Goal: Register for event/course

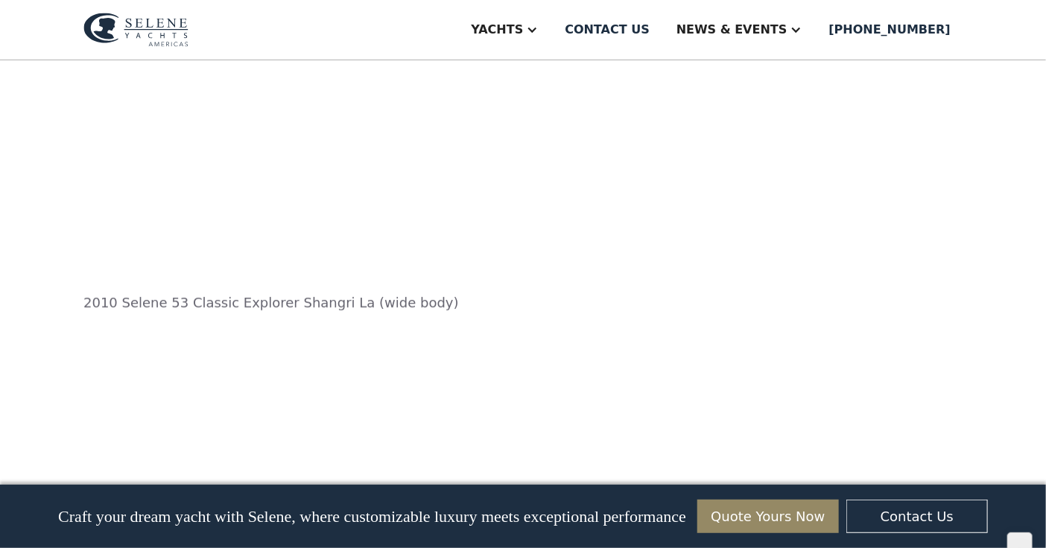
scroll to position [2571, 0]
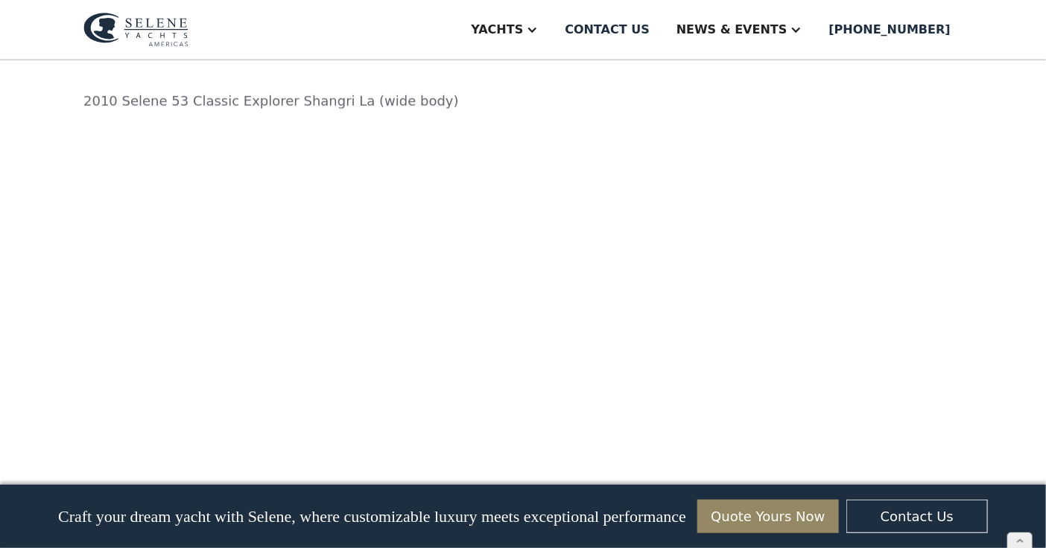
scroll to position [2772, 0]
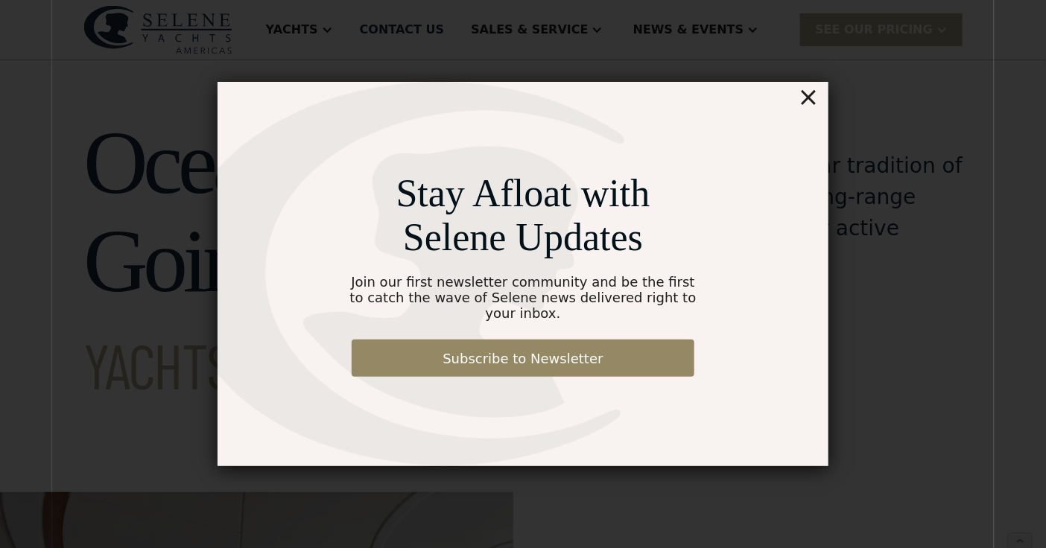
click at [809, 112] on div "×" at bounding box center [809, 97] width 22 height 30
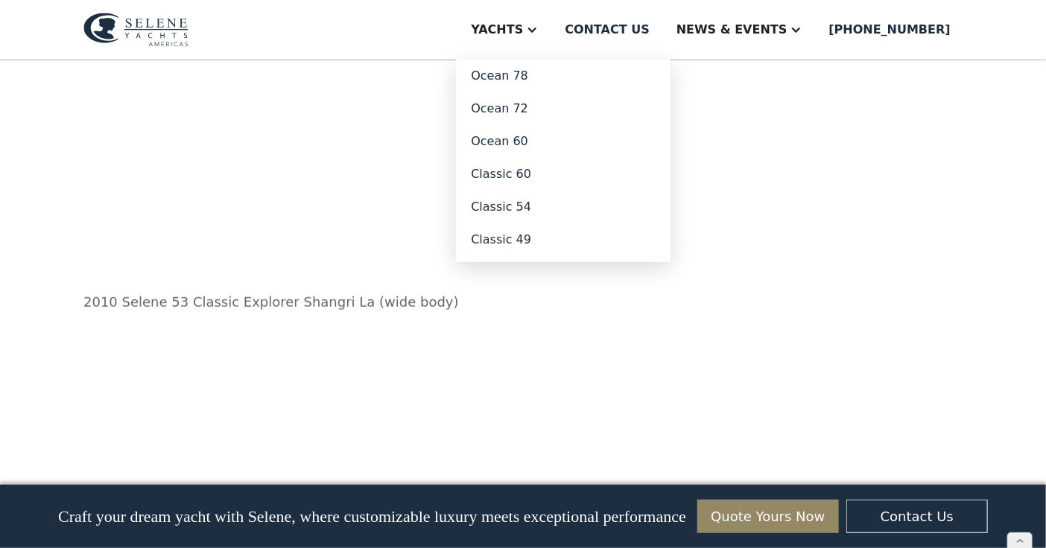
scroll to position [2571, 0]
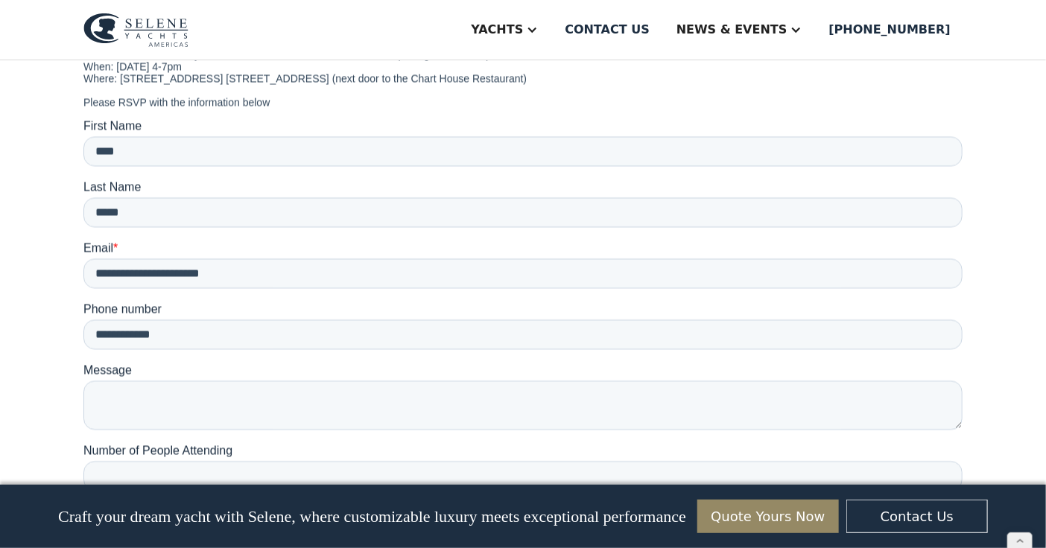
scroll to position [6043, 0]
